Goal: Ask a question: Ask a question

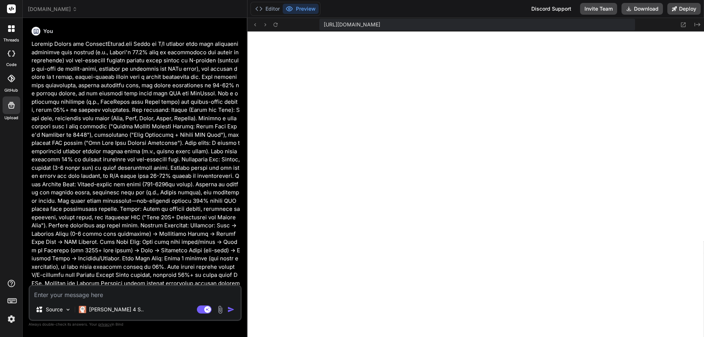
scroll to position [3966, 0]
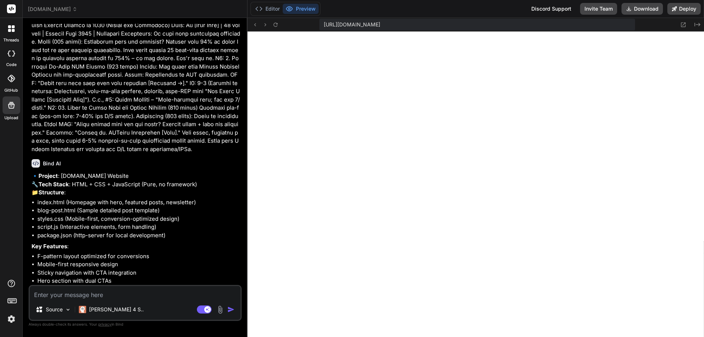
click at [76, 296] on textarea at bounding box center [135, 292] width 211 height 13
type textarea "C"
type textarea "x"
type textarea "Ca"
type textarea "x"
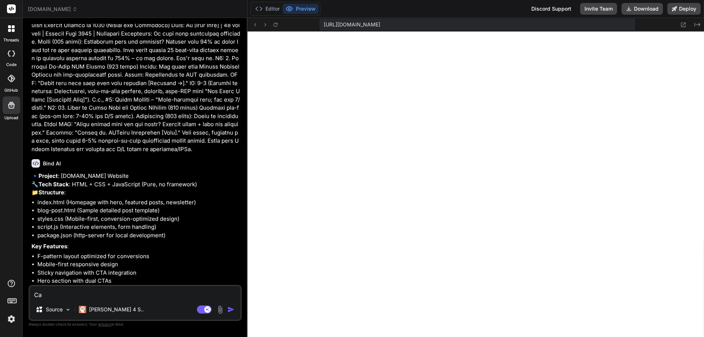
type textarea "Can"
type textarea "x"
type textarea "Can"
type textarea "x"
type textarea "Can y"
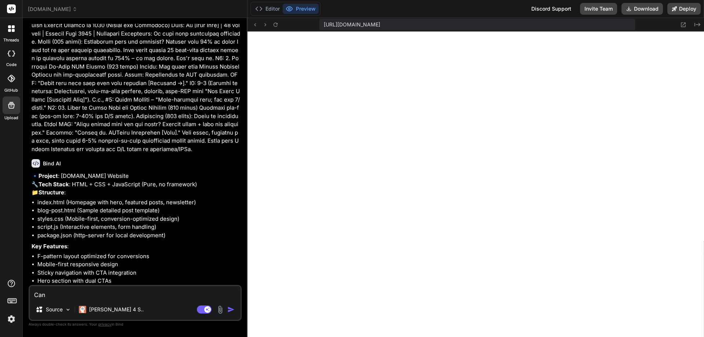
type textarea "x"
type textarea "Can yo"
type textarea "x"
type textarea "Can you"
type textarea "x"
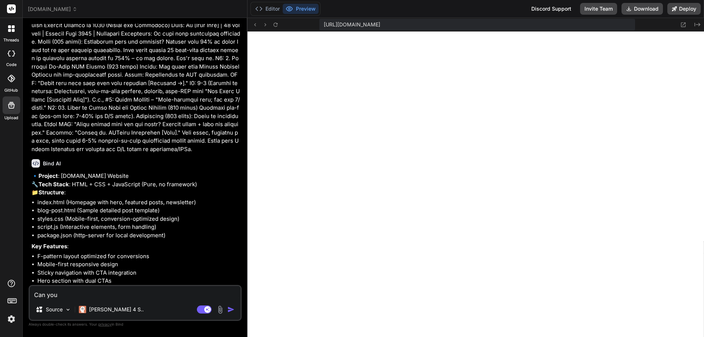
type textarea "Can you"
type textarea "x"
type textarea "Can you r"
type textarea "x"
type textarea "Can you re"
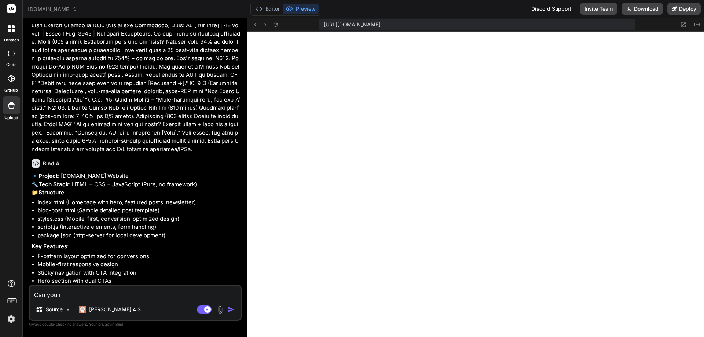
type textarea "x"
type textarea "Can you red"
type textarea "x"
type textarea "Can you redo"
type textarea "x"
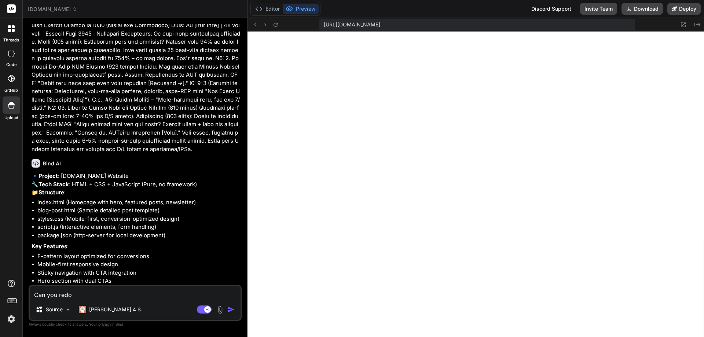
type textarea "Can you redo"
type textarea "x"
type textarea "Can you redo t"
type textarea "x"
type textarea "Can you redo th"
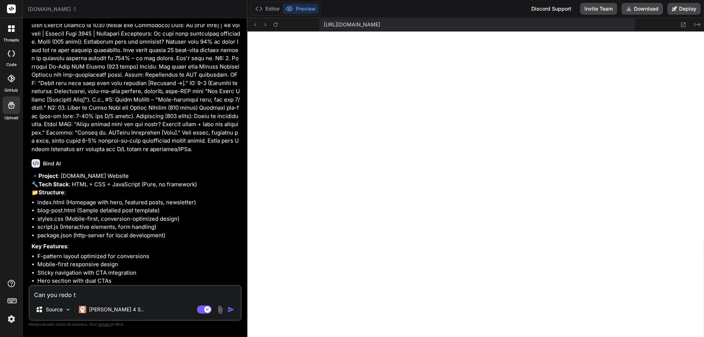
type textarea "x"
type textarea "Can you redo the"
type textarea "x"
type textarea "Can you redo the"
type textarea "x"
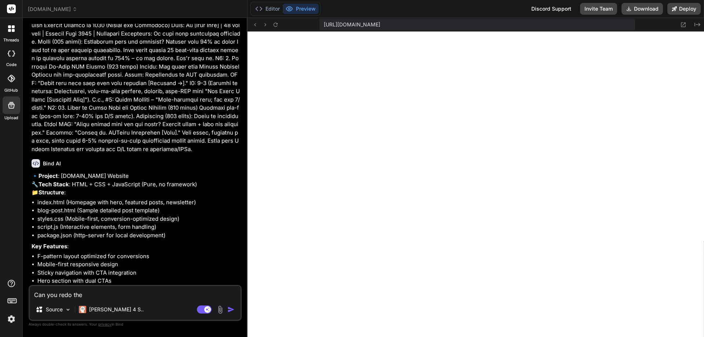
type textarea "Can you redo the s"
type textarea "x"
type textarea "Can you redo the si"
type textarea "x"
type textarea "Can you redo the sit"
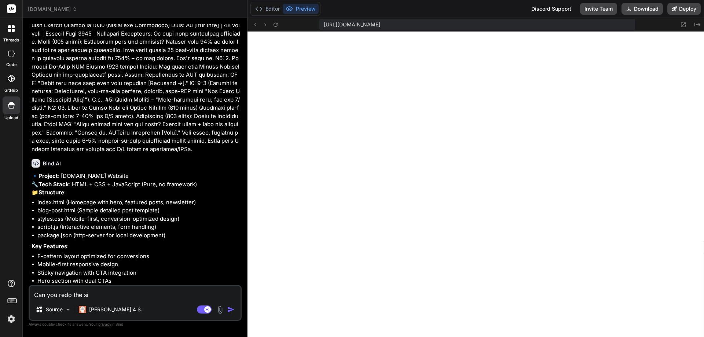
type textarea "x"
type textarea "Can you redo the site"
type textarea "x"
type textarea "Can you redo the site"
type textarea "x"
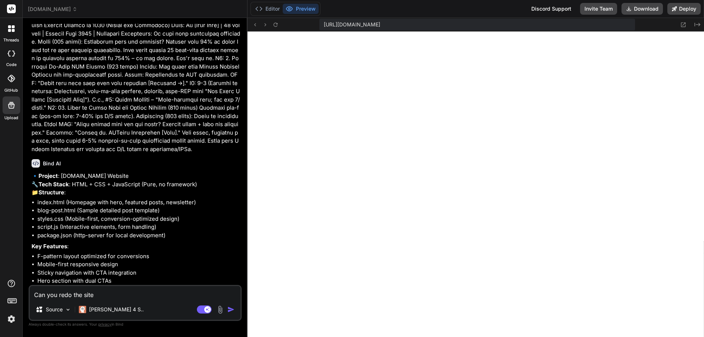
type textarea "Can you redo the site a"
type textarea "x"
type textarea "Can you redo the site an"
type textarea "x"
type textarea "Can you redo the site and"
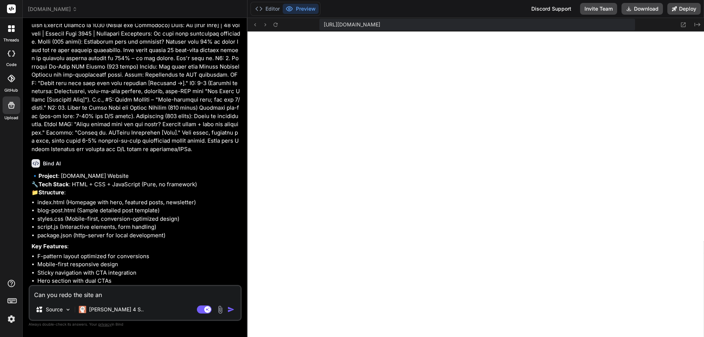
type textarea "x"
type textarea "Can you redo the site and"
type textarea "x"
type textarea "Can you redo the site and c"
type textarea "x"
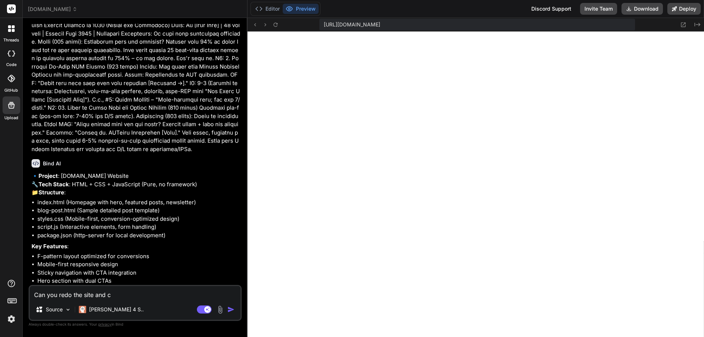
type textarea "Can you redo the site and co"
type textarea "x"
type textarea "Can you redo the site and con"
type textarea "x"
type textarea "Can you redo the site and cont"
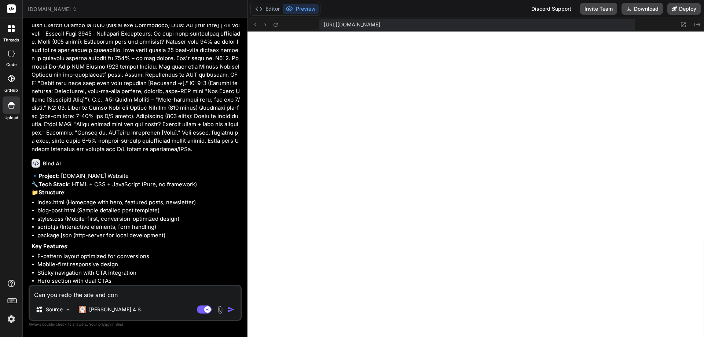
type textarea "x"
type textarea "Can you redo the site and [PERSON_NAME]"
type textarea "x"
type textarea "Can you redo the site and conten"
type textarea "x"
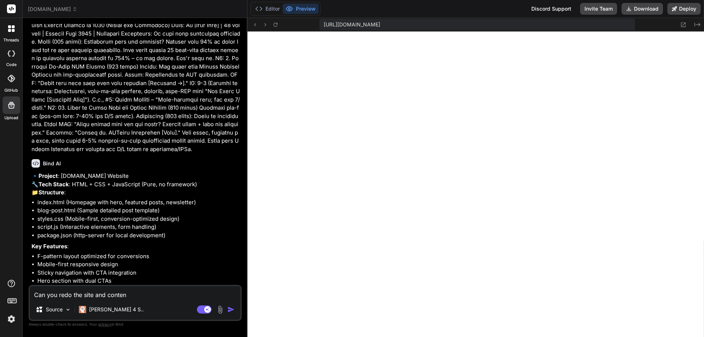
type textarea "Can you redo the site and content"
type textarea "x"
type textarea "Can you redo the site and content"
type textarea "x"
type textarea "Can you redo the site and content i"
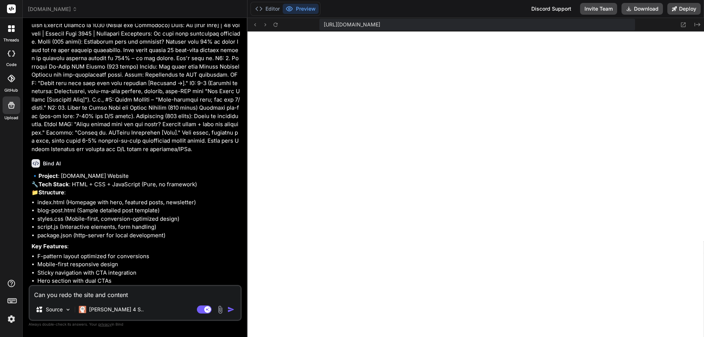
type textarea "x"
type textarea "Can you redo the site and content in"
type textarea "x"
type textarea "Can you redo the site and content in"
type textarea "x"
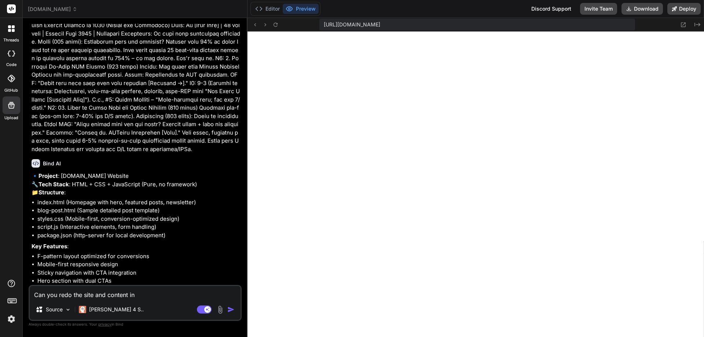
type textarea "Can you redo the site and content in t"
type textarea "x"
type textarea "Can you redo the site and content in th"
type textarea "x"
type textarea "Can you redo the site and content in the"
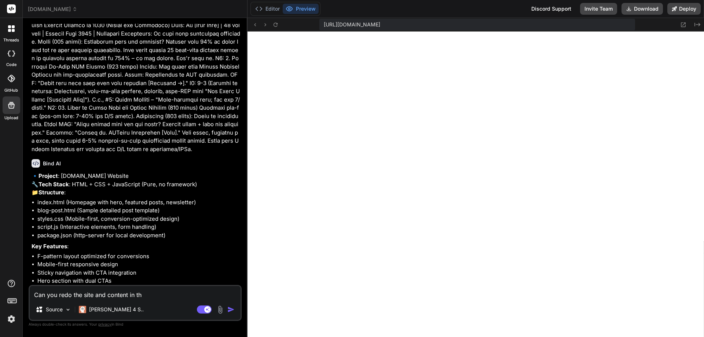
type textarea "x"
type textarea "Can you redo the site and content in the"
type textarea "x"
type textarea "Can you redo the site and content in the s"
type textarea "x"
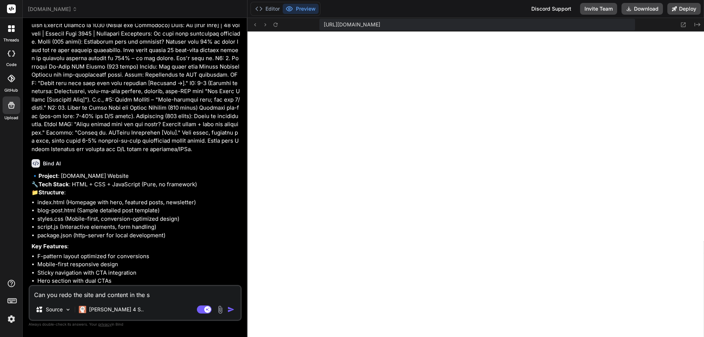
type textarea "Can you redo the site and content in the st"
type textarea "x"
type textarea "Can you redo the site and content in the sty"
type textarea "x"
type textarea "Can you redo the site and content in the styl"
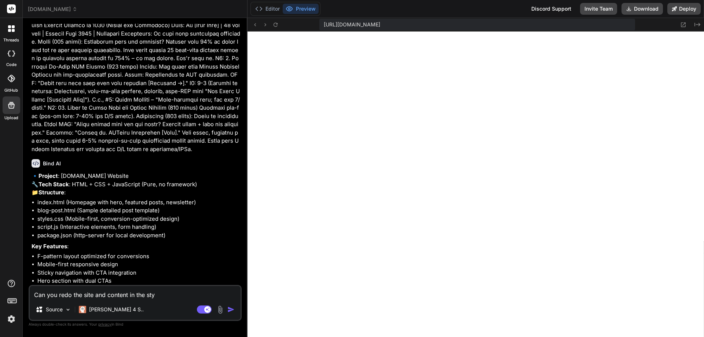
type textarea "x"
type textarea "Can you redo the site and content in the style"
type textarea "x"
type textarea "Can you redo the site and content in the style"
type textarea "x"
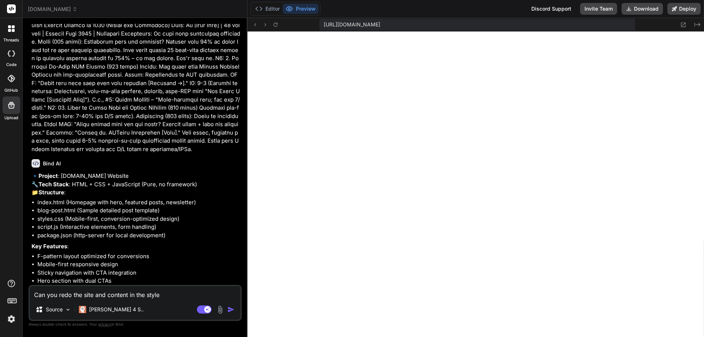
type textarea "Can you redo the site and content in the style o"
type textarea "x"
type textarea "Can you redo the site and content in the style of"
type textarea "x"
type textarea "Can you redo the site and content in the style of"
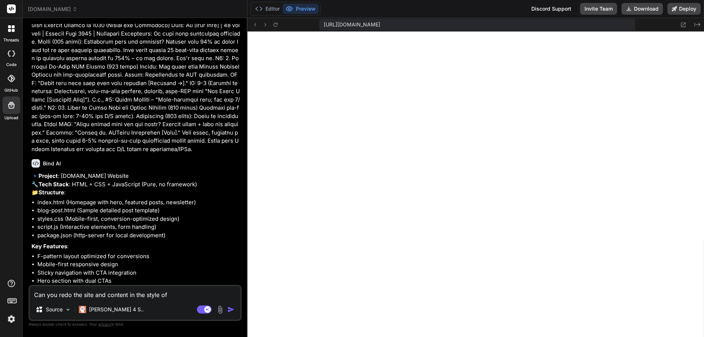
type textarea "x"
type textarea "Can you redo the site and content in the style of s"
type textarea "x"
type textarea "Can you redo the site and content in the style of se"
type textarea "x"
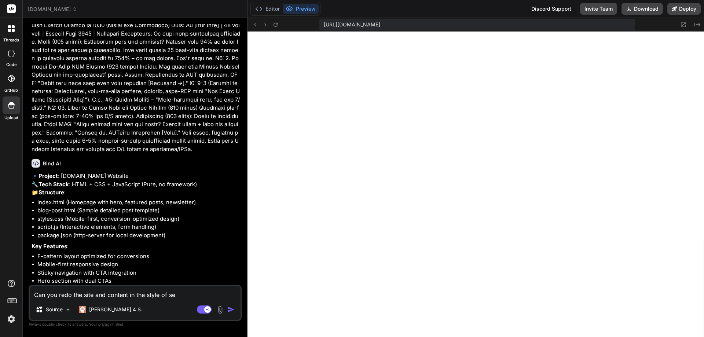
type textarea "Can you redo the site and content in the style of sem"
type textarea "x"
type textarea "Can you redo the site and content in the style of semr"
type textarea "x"
type textarea "Can you redo the site and content in the style of semru"
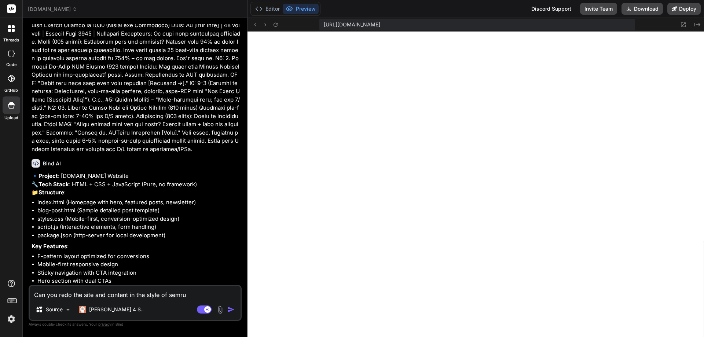
type textarea "x"
type textarea "Can you redo the site and content in the style of semrus"
type textarea "x"
type textarea "Can you redo the site and content in the style of semrush"
type textarea "x"
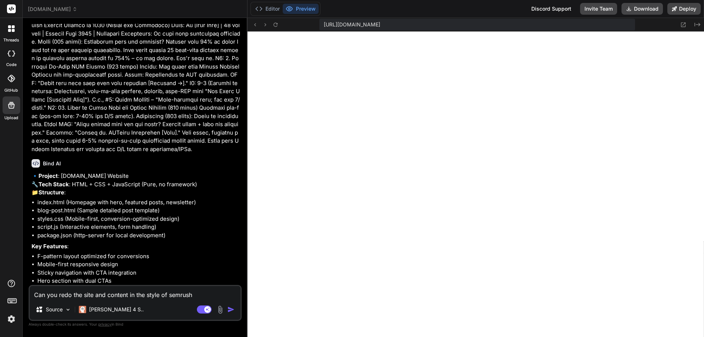
type textarea "Can you redo the site and content in the style of semrush."
type textarea "x"
type textarea "Can you redo the site and content in the style of semrush."
type textarea "x"
type textarea "Can you redo the site and content in the style of semrush. D"
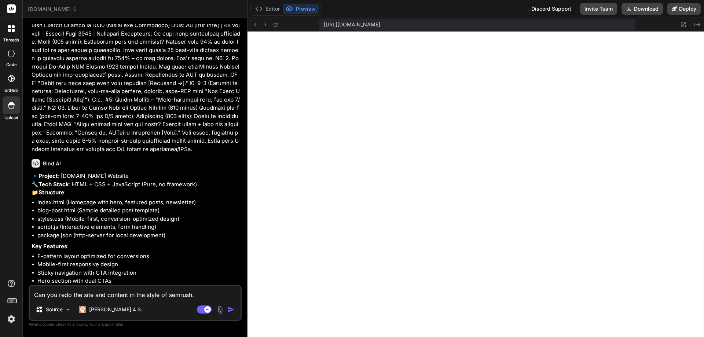
type textarea "x"
type textarea "Can you redo the site and content in the style of semrush. Do"
type textarea "x"
type textarea "Can you redo the site and content in the style of semrush. Don"
type textarea "x"
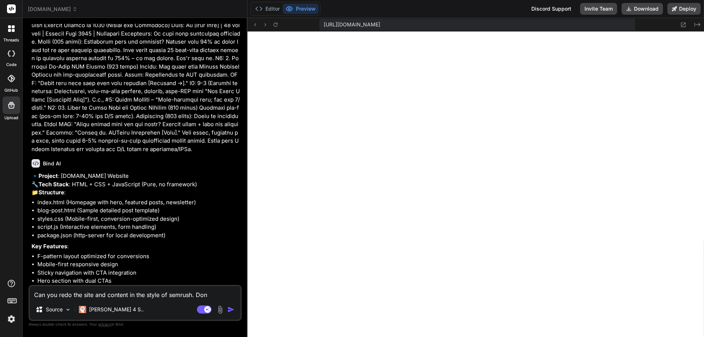
type textarea "Can you redo the site and content in the style of semrush. Don;"
type textarea "x"
type textarea "Can you redo the site and content in the style of semrush. Don;t"
type textarea "x"
type textarea "Can you redo the site and content in the style of semrush. Don;t"
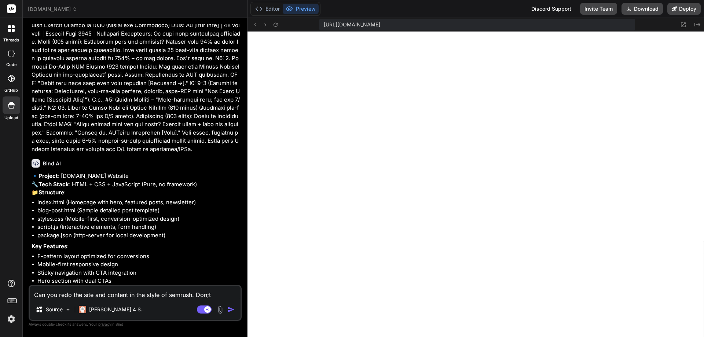
type textarea "x"
type textarea "Can you redo the site and content in the style of semrush. Don;t"
type textarea "x"
type textarea "Can you redo the site and content in the style of semrush. Don;"
type textarea "x"
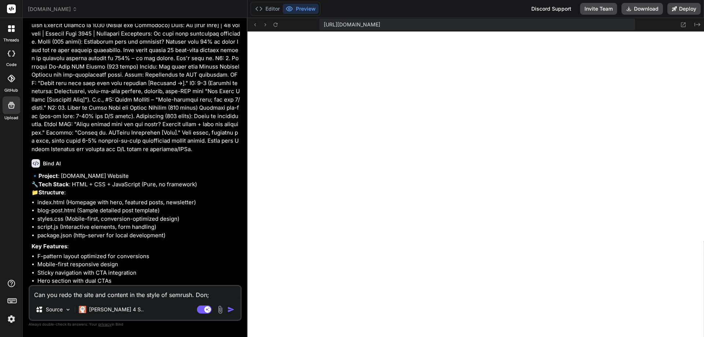
type textarea "Can you redo the site and content in the style of semrush. Don"
type textarea "x"
type textarea "Can you redo the site and content in the style of semrush. Don'"
type textarea "x"
type textarea "Can you redo the site and content in the style of semrush. Don't"
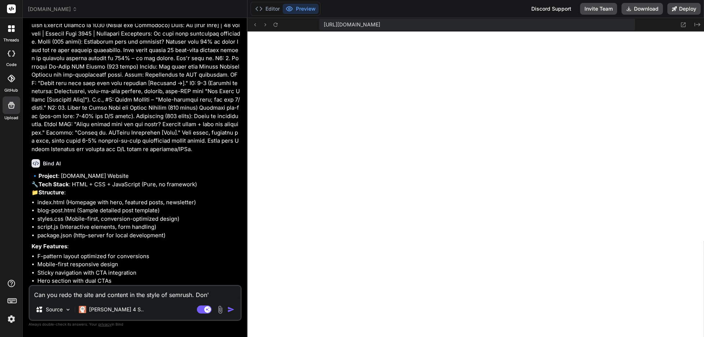
type textarea "x"
type textarea "Can you redo the site and content in the style of semrush. Don't"
type textarea "x"
type textarea "Can you redo the site and content in the style of semrush. Don't c"
type textarea "x"
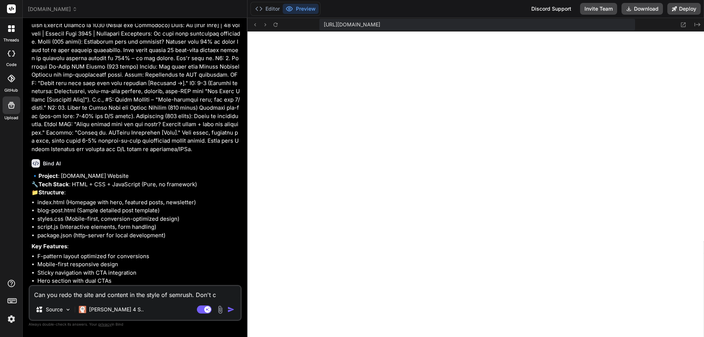
type textarea "Can you redo the site and content in the style of semrush. Don't co"
type textarea "x"
type textarea "Can you redo the site and content in the style of semrush. Don't com"
type textarea "x"
type textarea "Can you redo the site and content in the style of semrush. Don't come"
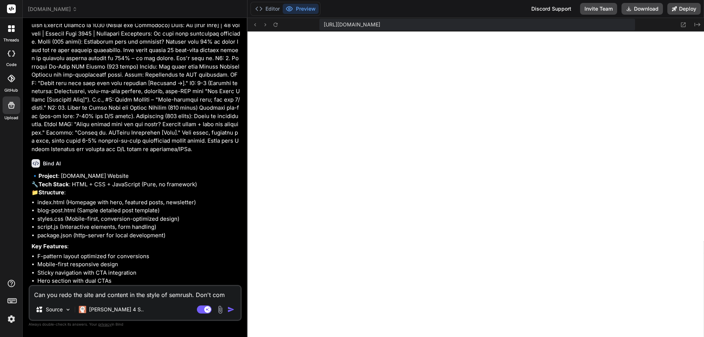
type textarea "x"
type textarea "Can you redo the site and content in the style of semrush. Don't comey"
type textarea "x"
type textarea "Can you redo the site and content in the style of semrush. Don't comey"
type textarea "x"
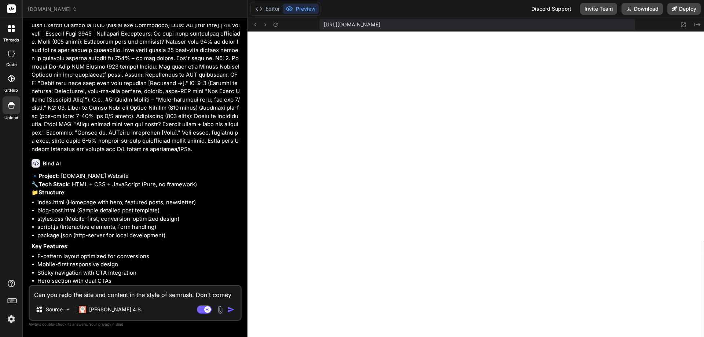
type textarea "Can you redo the site and content in the style of semrush. Don't comey i"
type textarea "x"
type textarea "Can you redo the site and content in the style of semrush. Don't comey"
type textarea "x"
type textarea "Can you redo the site and content in the style of semrush. Don't comey"
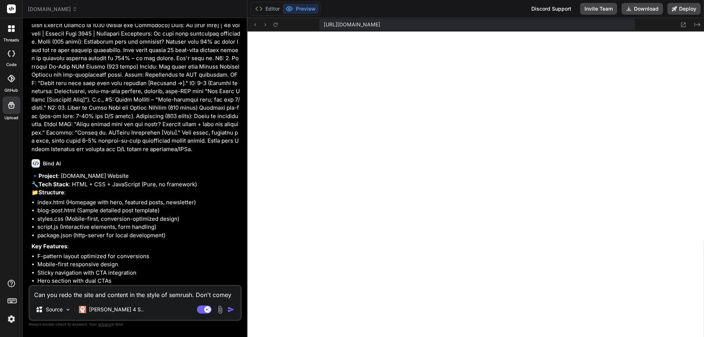
type textarea "x"
type textarea "Can you redo the site and content in the style of semrush. Don't come"
type textarea "x"
type textarea "Can you redo the site and content in the style of semrush. Don't com"
type textarea "x"
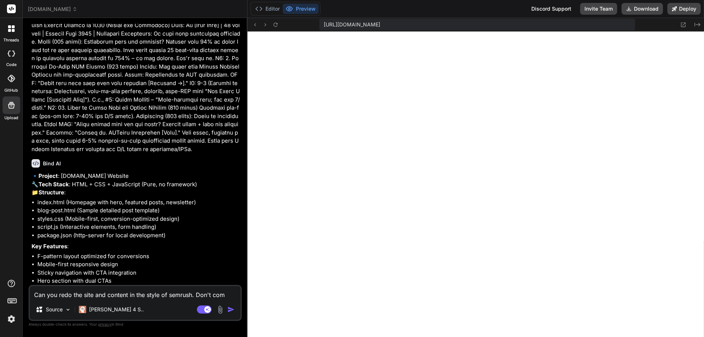
type textarea "Can you redo the site and content in the style of semrush. Don't co"
type textarea "x"
type textarea "Can you redo the site and content in the style of semrush. Don't coo"
type textarea "x"
type textarea "Can you redo the site and content in the style of semrush. Don't coot"
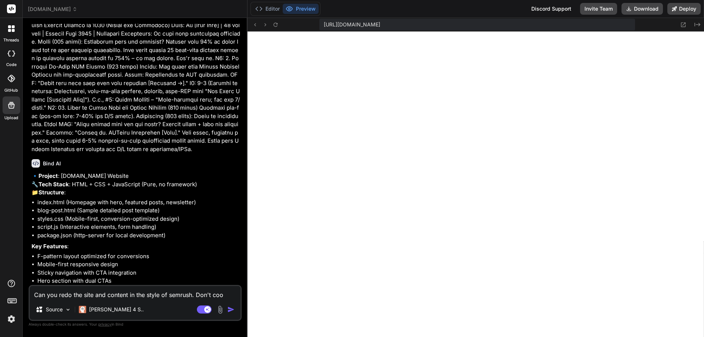
type textarea "x"
type textarea "Can you redo the site and content in the style of semrush. Don't coo"
type textarea "x"
type textarea "Can you redo the site and content in the style of semrush. Don't co"
type textarea "x"
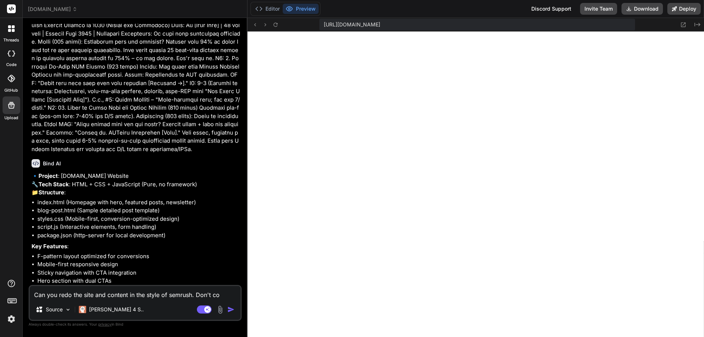
type textarea "Can you redo the site and content in the style of semrush. Don't cop"
type textarea "x"
type textarea "Can you redo the site and content in the style of semrush. Don't copy"
type textarea "x"
type textarea "Can you redo the site and content in the style of semrush. Don't copy"
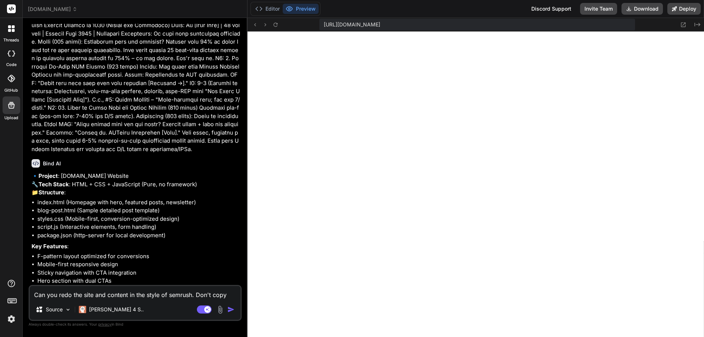
type textarea "x"
type textarea "Can you redo the site and content in the style of semrush. Don't copy i"
type textarea "x"
type textarea "Can you redo the site and content in the style of semrush. Don't copy it"
type textarea "x"
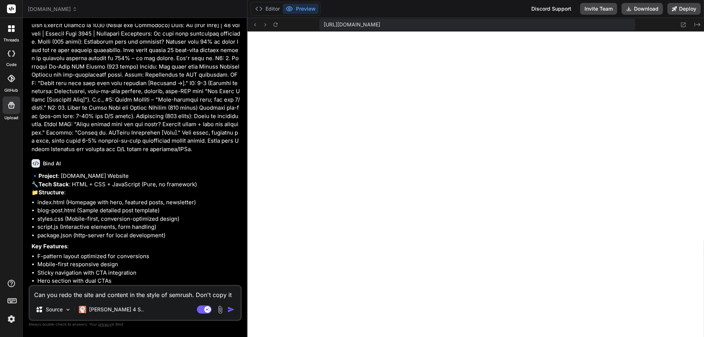
type textarea "Can you redo the site and content in the style of semrush. Don't copy it"
type textarea "x"
type textarea "Can you redo the site and content in the style of semrush. Don't copy it e"
type textarea "x"
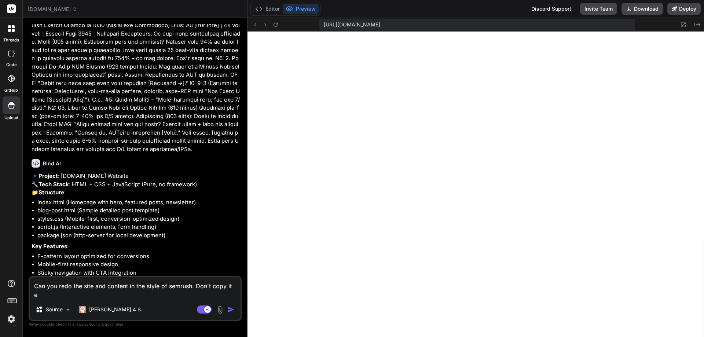
type textarea "Can you redo the site and content in the style of semrush. Don't copy it ex"
type textarea "x"
type textarea "Can you redo the site and content in the style of semrush. Don't copy it exa"
type textarea "x"
type textarea "Can you redo the site and content in the style of semrush. Don't copy it exac"
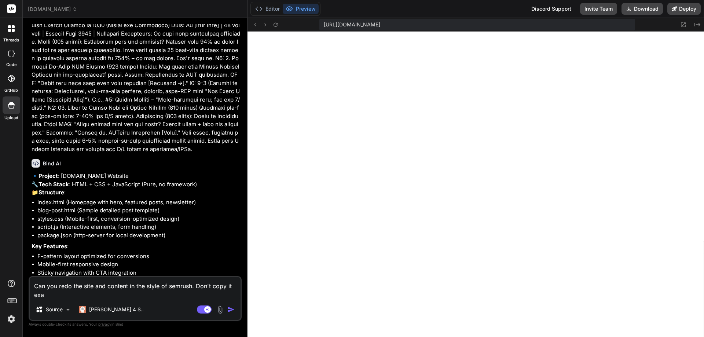
type textarea "x"
type textarea "Can you redo the site and content in the style of semrush. Don't copy it exact"
type textarea "x"
type textarea "Can you redo the site and content in the style of semrush. Don't copy it exactl"
type textarea "x"
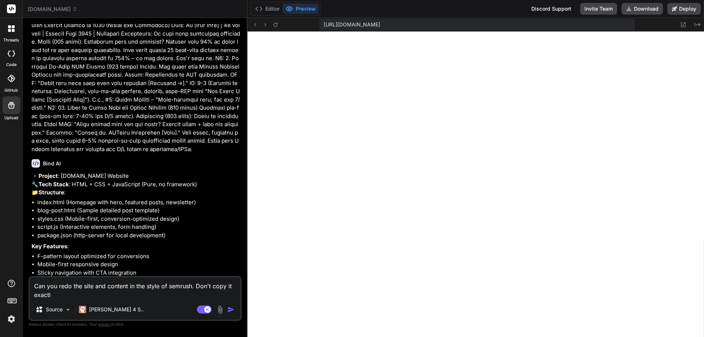
type textarea "Can you redo the site and content in the style of semrush. Don't copy it exactly"
type textarea "x"
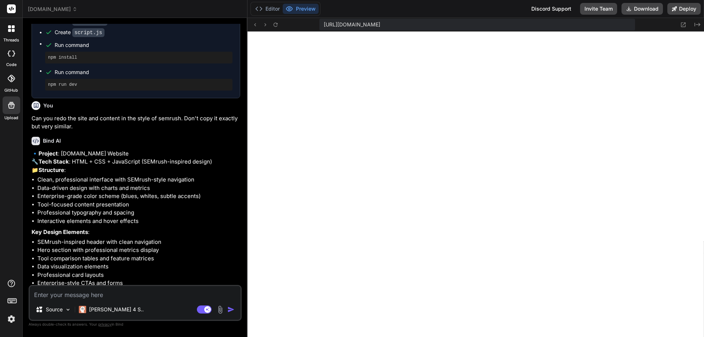
scroll to position [1860, 0]
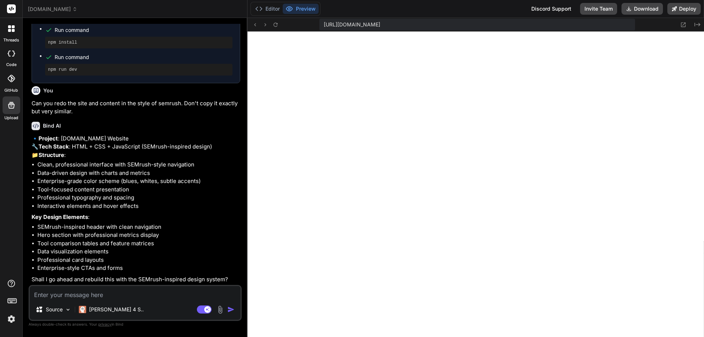
click at [116, 292] on textarea at bounding box center [135, 292] width 211 height 13
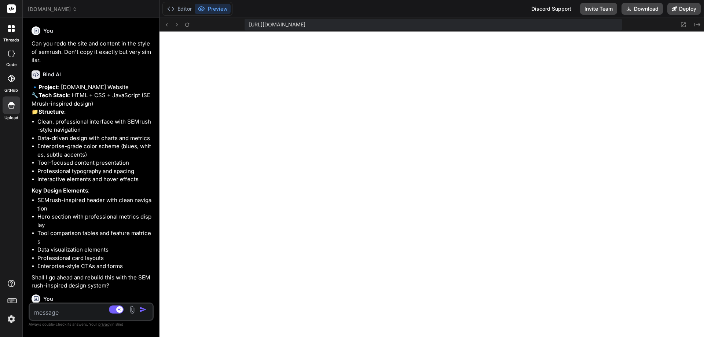
scroll to position [3125, 0]
drag, startPoint x: 247, startPoint y: 62, endPoint x: 108, endPoint y: 62, distance: 139.4
click at [108, 62] on div "Bind AI Web Search Created with Pixso. Code Generator You Bind AI 🔹 Project : […" at bounding box center [91, 177] width 136 height 319
